Goal: Information Seeking & Learning: Learn about a topic

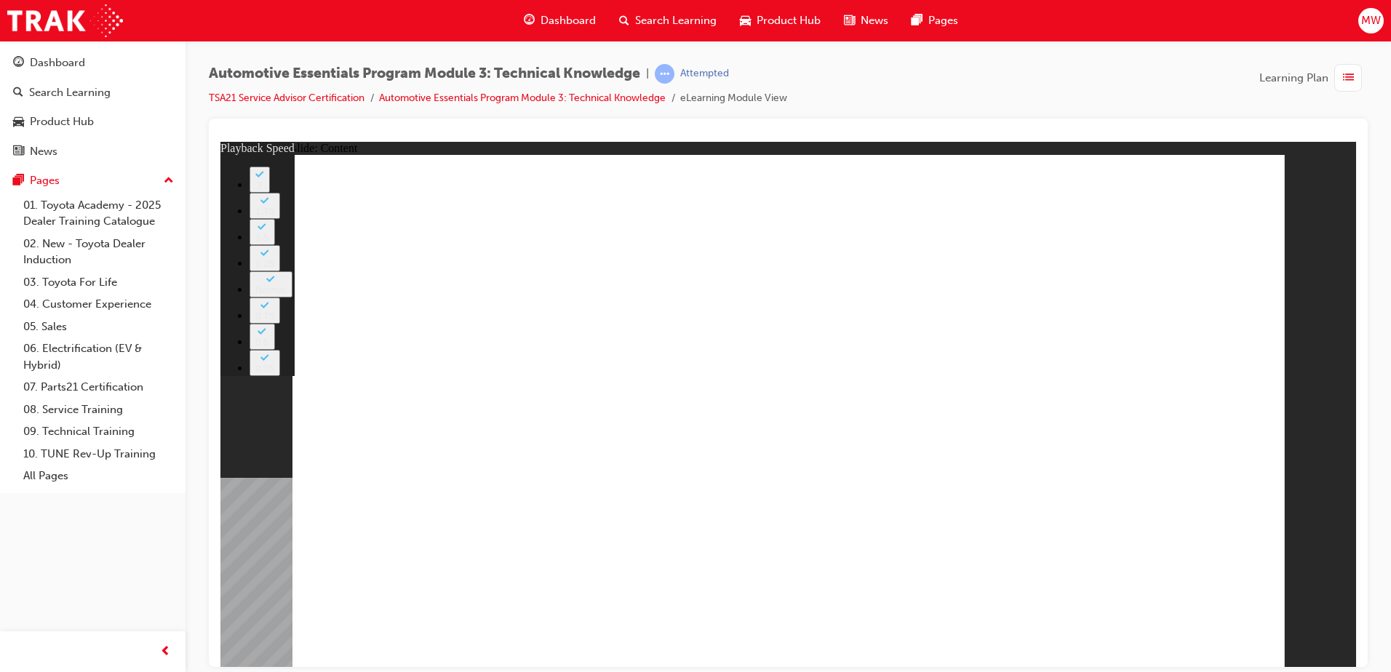
type input "0"
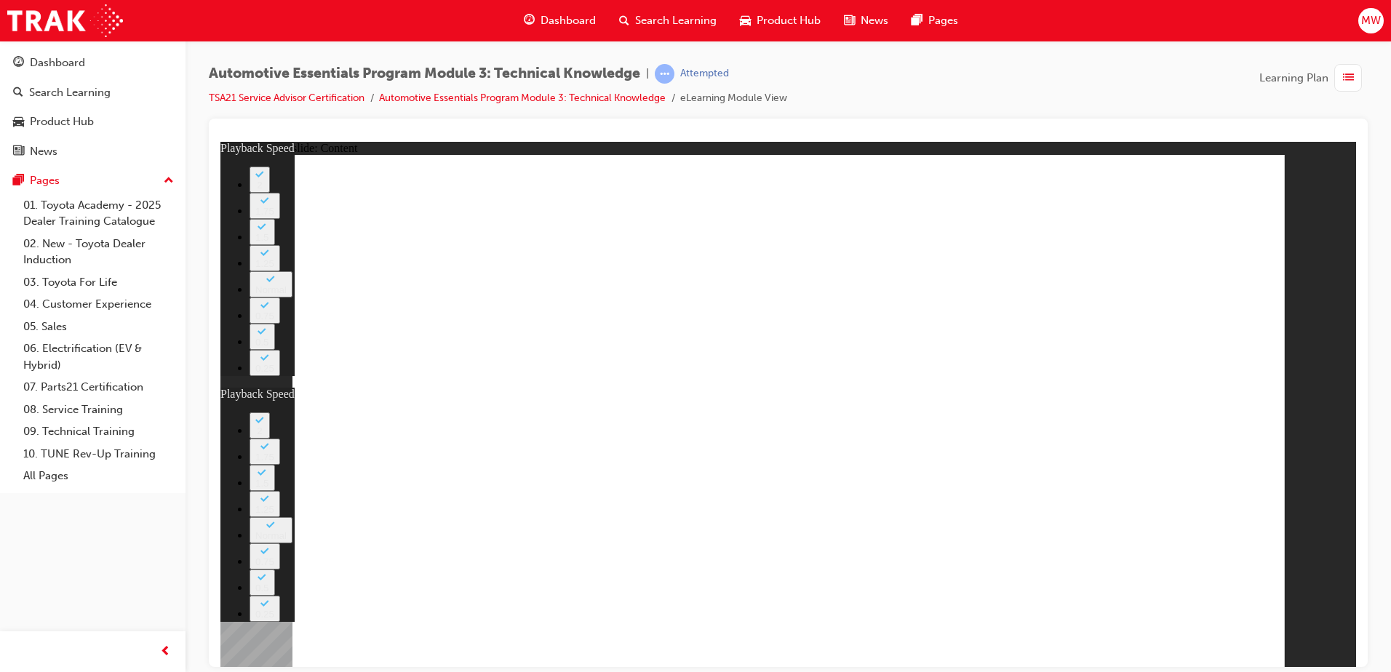
type input "0"
drag, startPoint x: 842, startPoint y: 426, endPoint x: 842, endPoint y: 434, distance: 8.0
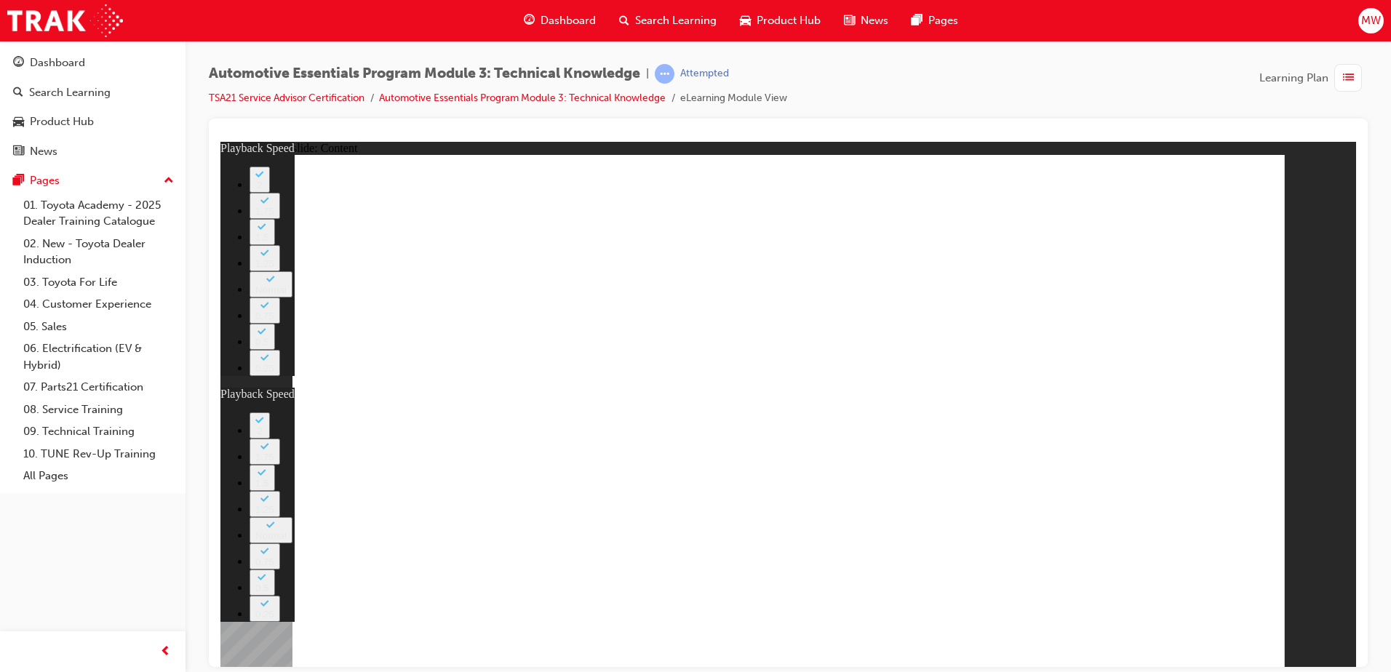
type input "2"
type input "0"
type input "3"
